Goal: Task Accomplishment & Management: Manage account settings

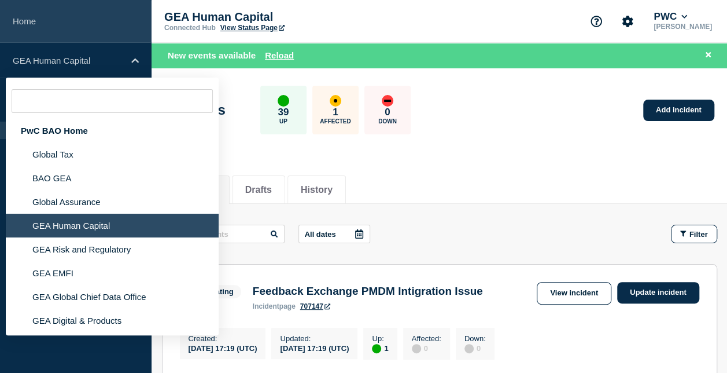
click at [45, 17] on link "Home" at bounding box center [76, 21] width 152 height 43
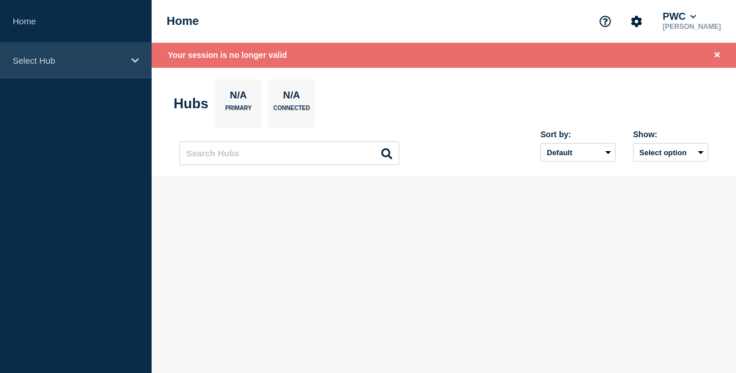
click at [97, 60] on p "Select Hub" at bounding box center [68, 61] width 111 height 10
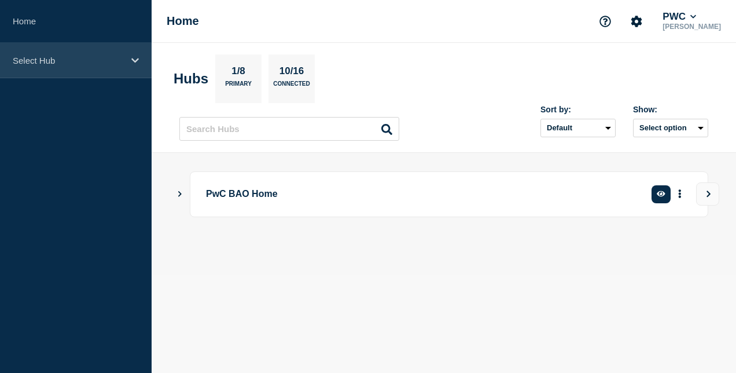
click at [89, 58] on p "Select Hub" at bounding box center [68, 61] width 111 height 10
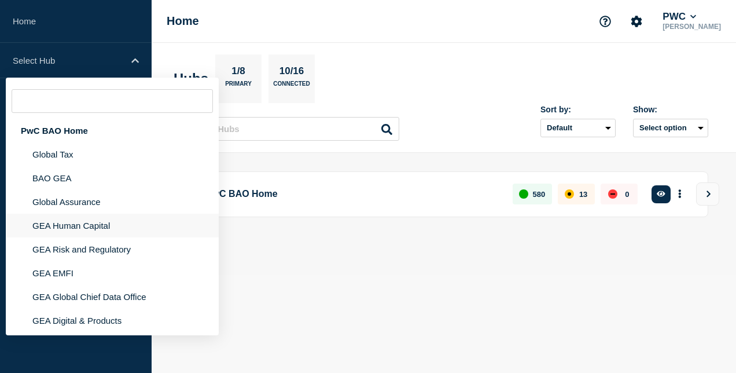
click at [83, 220] on li "GEA Human Capital" at bounding box center [112, 225] width 213 height 24
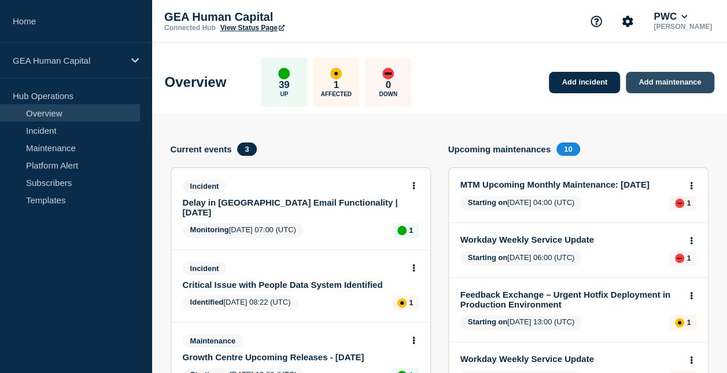
click at [670, 83] on link "Add maintenance" at bounding box center [670, 82] width 88 height 21
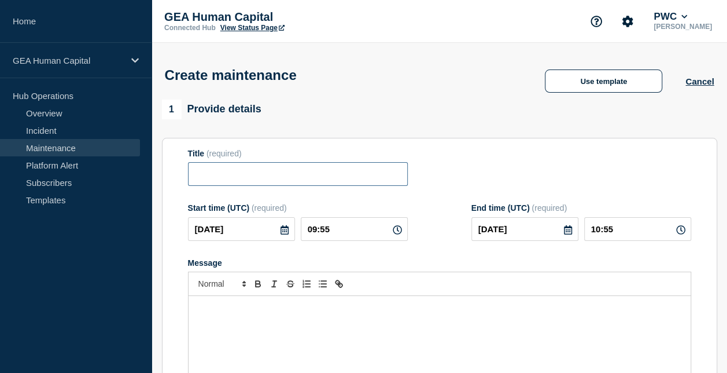
click at [282, 174] on input "Title" at bounding box center [298, 174] width 220 height 24
click at [316, 321] on div "Message" at bounding box center [440, 365] width 502 height 139
click at [255, 167] on input "Title" at bounding box center [298, 174] width 220 height 24
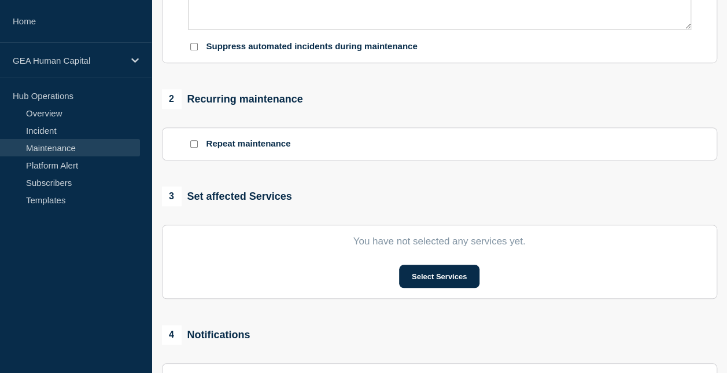
scroll to position [407, 0]
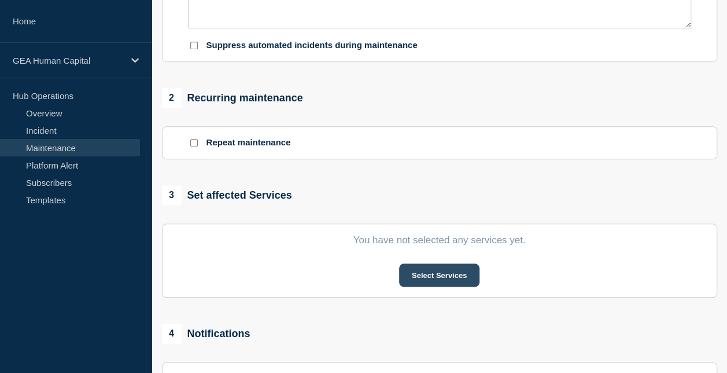
click at [436, 274] on button "Select Services" at bounding box center [439, 274] width 80 height 23
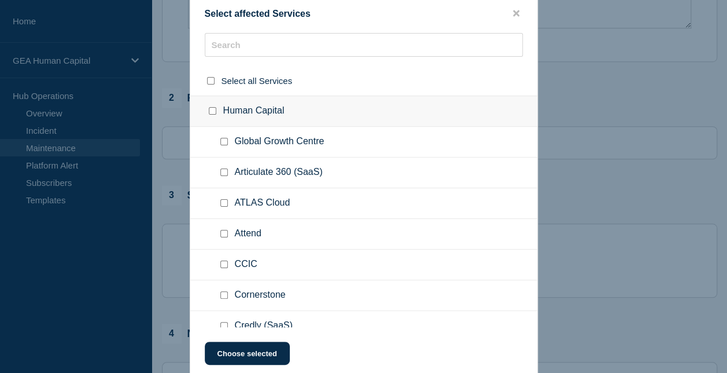
click at [224, 234] on input "Attend checkbox" at bounding box center [224, 234] width 8 height 8
checkbox input "true"
click at [243, 351] on button "Choose selected" at bounding box center [247, 352] width 85 height 23
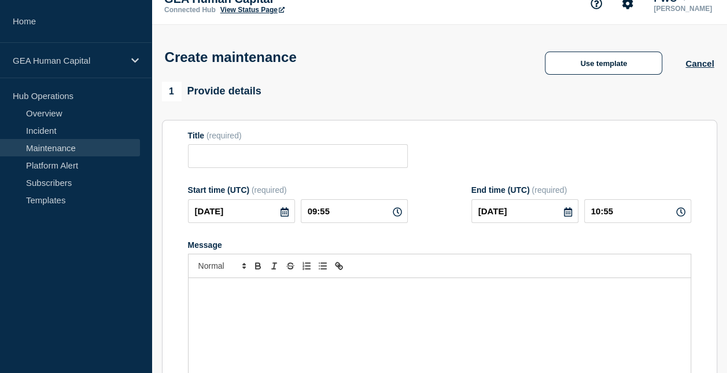
scroll to position [0, 0]
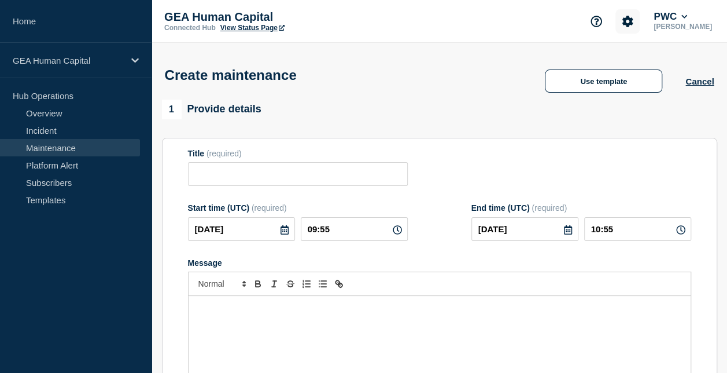
click at [633, 20] on icon "Account settings" at bounding box center [628, 22] width 12 height 12
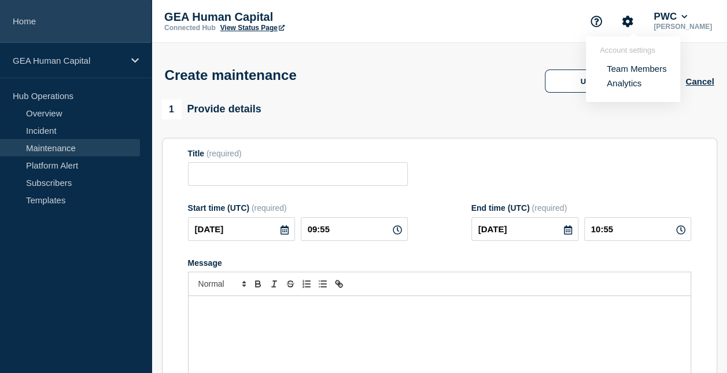
click at [44, 31] on link "Home" at bounding box center [76, 21] width 152 height 43
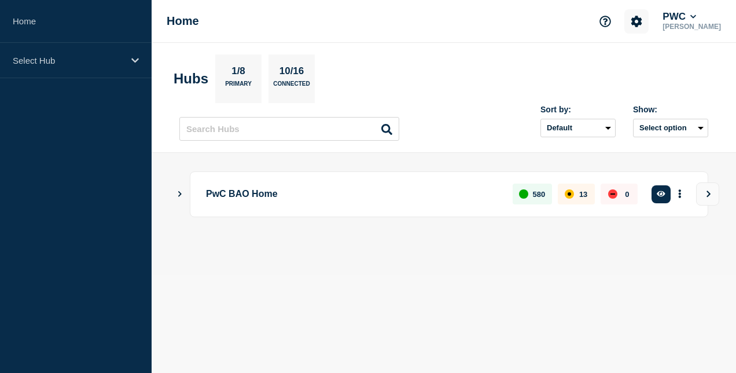
click at [642, 20] on icon "Account settings" at bounding box center [637, 22] width 12 height 12
click at [696, 17] on button "PWC" at bounding box center [679, 17] width 38 height 12
click at [640, 21] on icon "Account settings" at bounding box center [636, 21] width 11 height 11
click at [656, 67] on link "Team Members" at bounding box center [646, 69] width 60 height 10
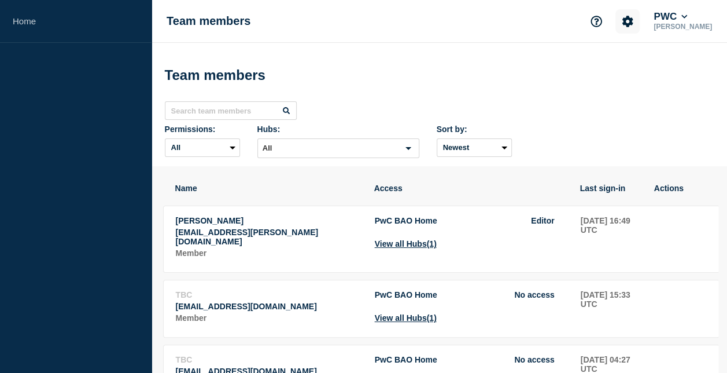
click at [640, 23] on button "Account settings" at bounding box center [627, 21] width 24 height 24
click at [694, 23] on p "[PERSON_NAME]" at bounding box center [682, 27] width 63 height 8
click at [666, 19] on button "PWC" at bounding box center [670, 17] width 38 height 12
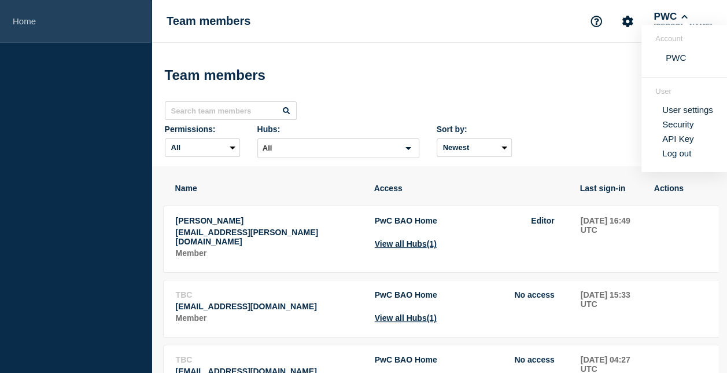
click at [72, 34] on link "Home" at bounding box center [76, 21] width 152 height 43
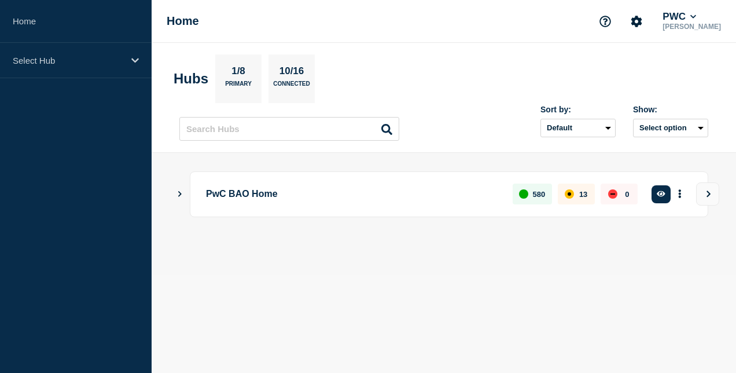
click at [194, 80] on h2 "Hubs" at bounding box center [191, 79] width 35 height 16
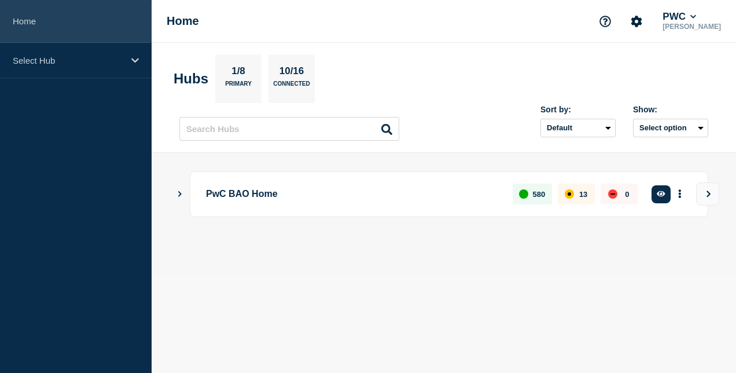
click at [61, 24] on link "Home" at bounding box center [76, 21] width 152 height 43
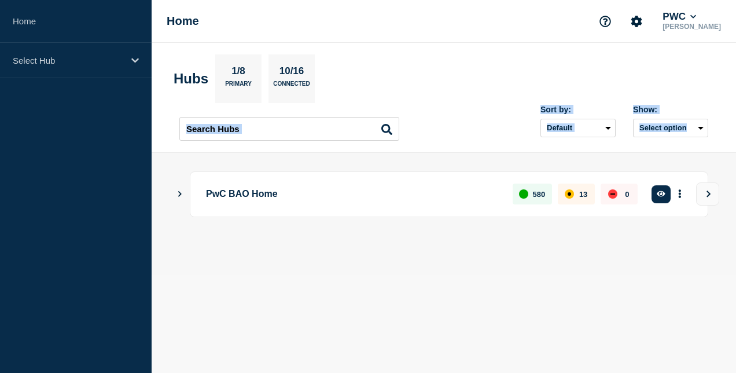
drag, startPoint x: 735, startPoint y: 146, endPoint x: 735, endPoint y: 64, distance: 82.1
click at [735, 64] on html "Home Select Hub Home PWC Rimpi Bhardwaj Hubs 1/8 Primary 10/16 Connected Sort b…" at bounding box center [368, 186] width 736 height 373
click at [611, 23] on icon "Support" at bounding box center [605, 21] width 11 height 11
click at [684, 19] on button "PWC" at bounding box center [679, 17] width 38 height 12
click at [712, 110] on link "User settings" at bounding box center [696, 110] width 51 height 10
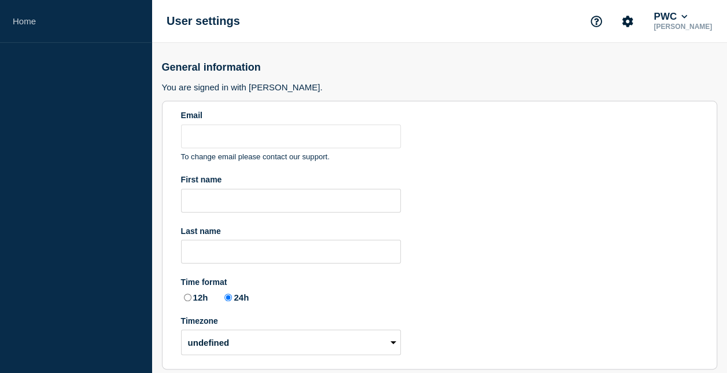
type input "rimpi.bhardwaj@pwc.com"
type input "Rimpi"
type input "Bhardwaj"
radio input "true"
select select "hub"
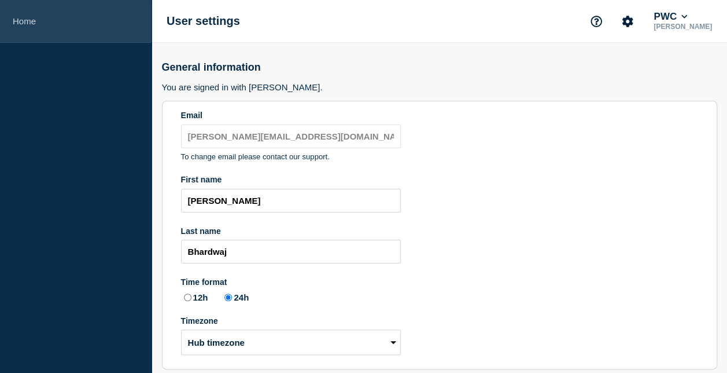
click at [68, 25] on link "Home" at bounding box center [76, 21] width 152 height 43
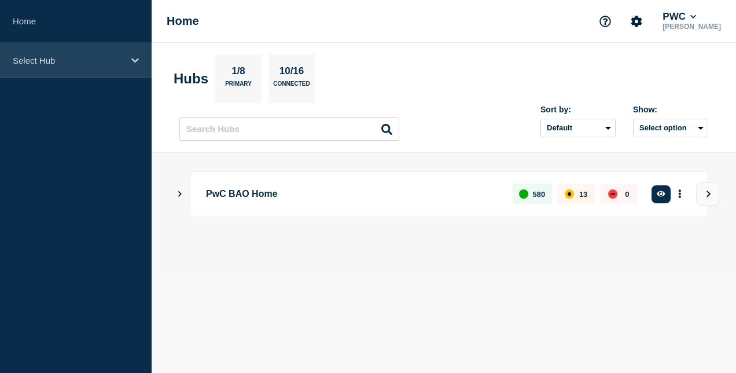
click at [119, 59] on p "Select Hub" at bounding box center [68, 61] width 111 height 10
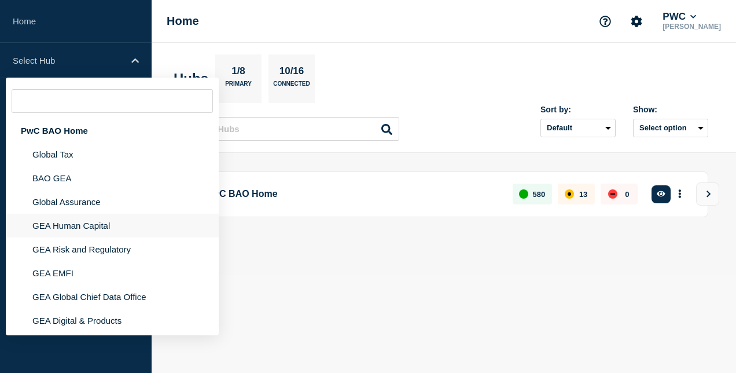
click at [111, 226] on li "GEA Human Capital" at bounding box center [112, 225] width 213 height 24
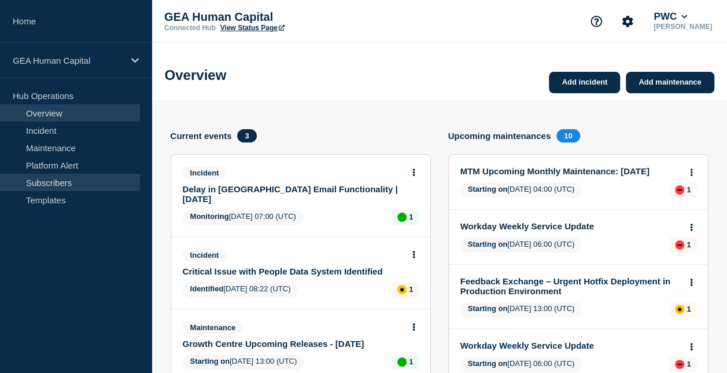
click at [80, 178] on link "Subscribers" at bounding box center [70, 182] width 140 height 17
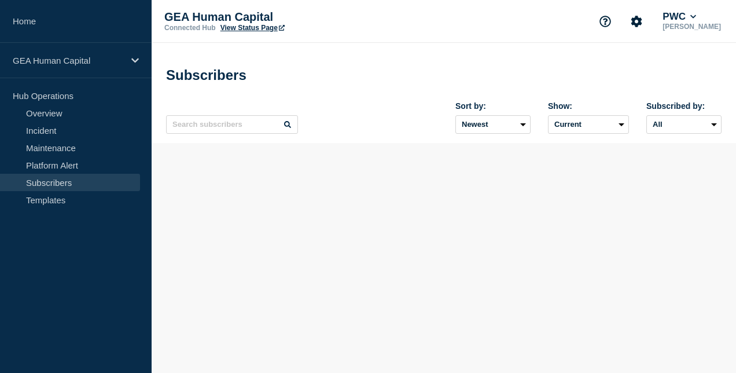
click at [80, 178] on link "Subscribers" at bounding box center [70, 182] width 140 height 17
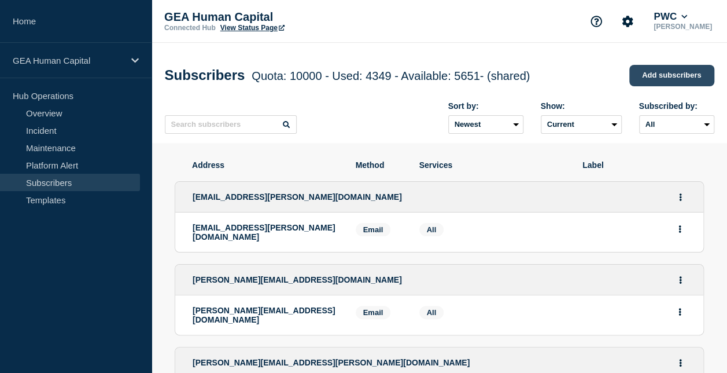
click at [666, 78] on link "Add subscribers" at bounding box center [671, 75] width 85 height 21
